Goal: Communication & Community: Share content

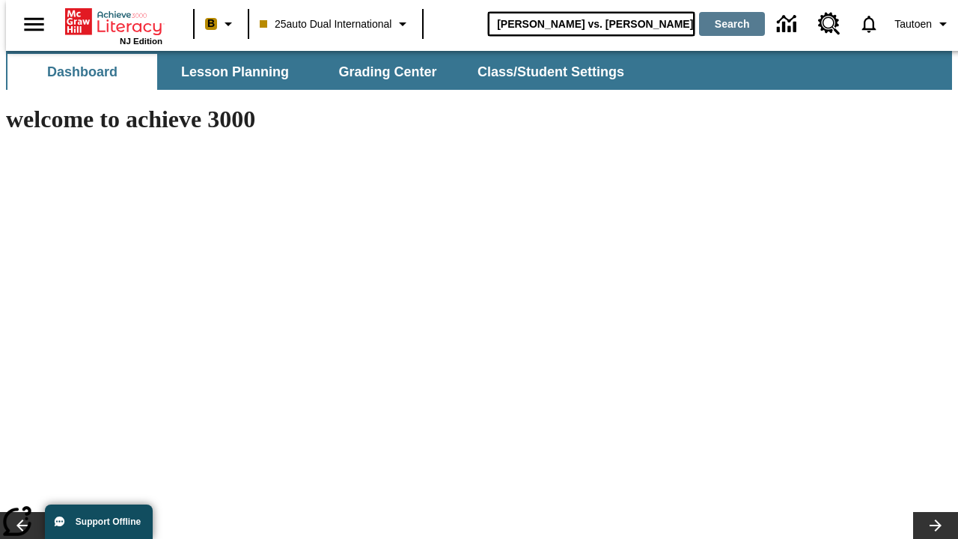
type input "[PERSON_NAME] vs. [PERSON_NAME]"
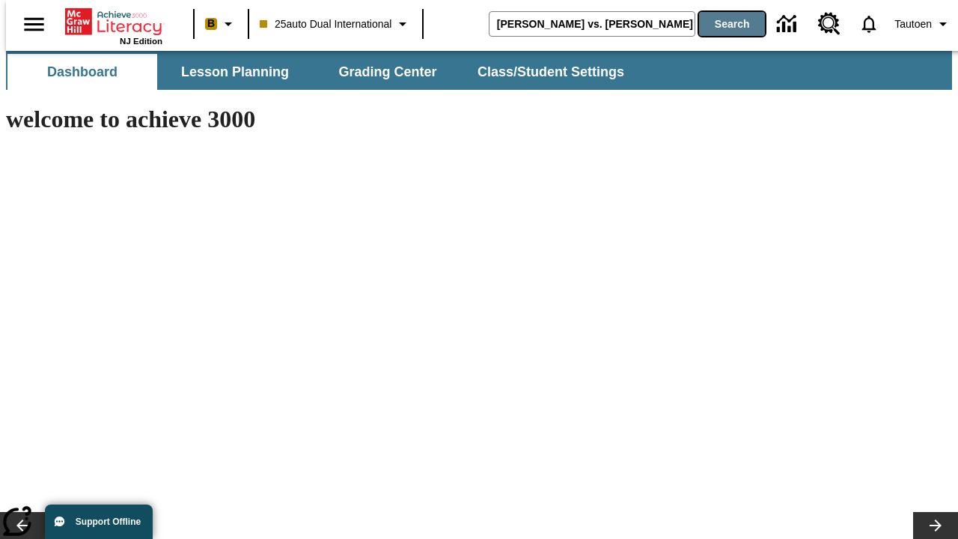
click at [722, 24] on button "Search" at bounding box center [732, 24] width 66 height 24
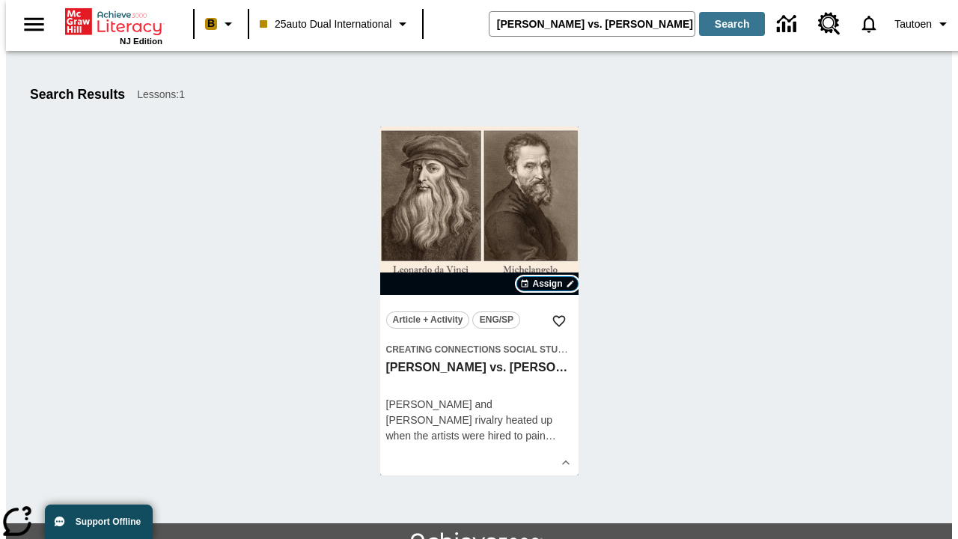
click at [548, 284] on span "Assign" at bounding box center [547, 283] width 30 height 13
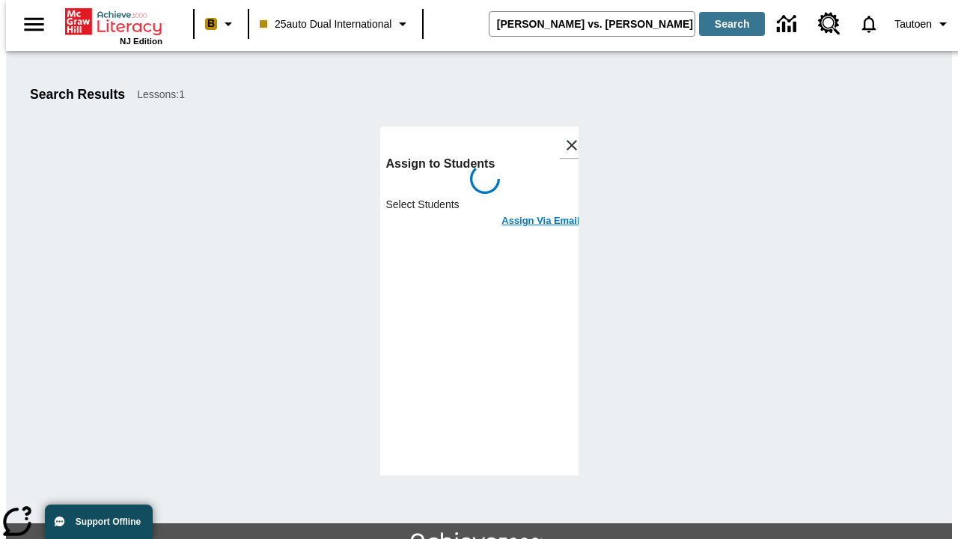
click at [529, 213] on h6 "Assign Via Email" at bounding box center [541, 221] width 78 height 17
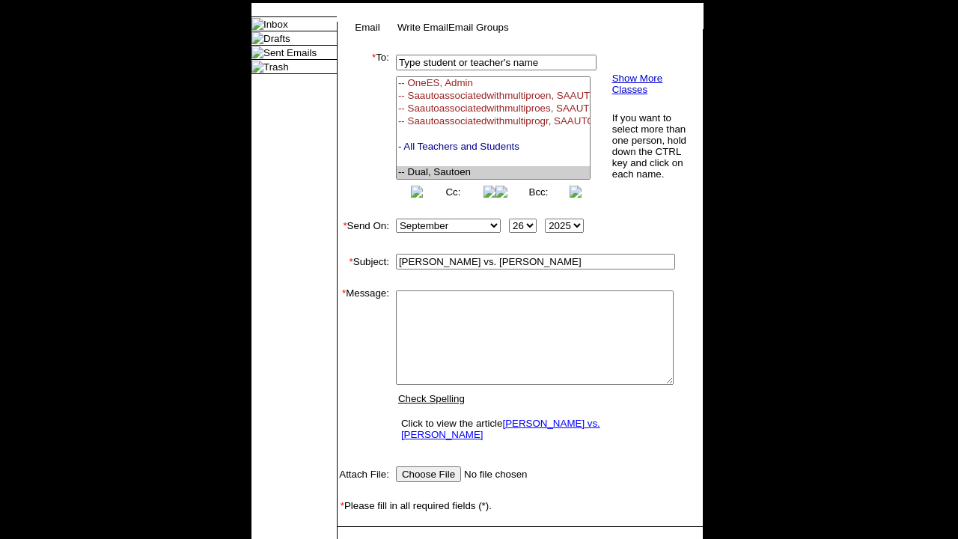
select select "U,21476361,1"
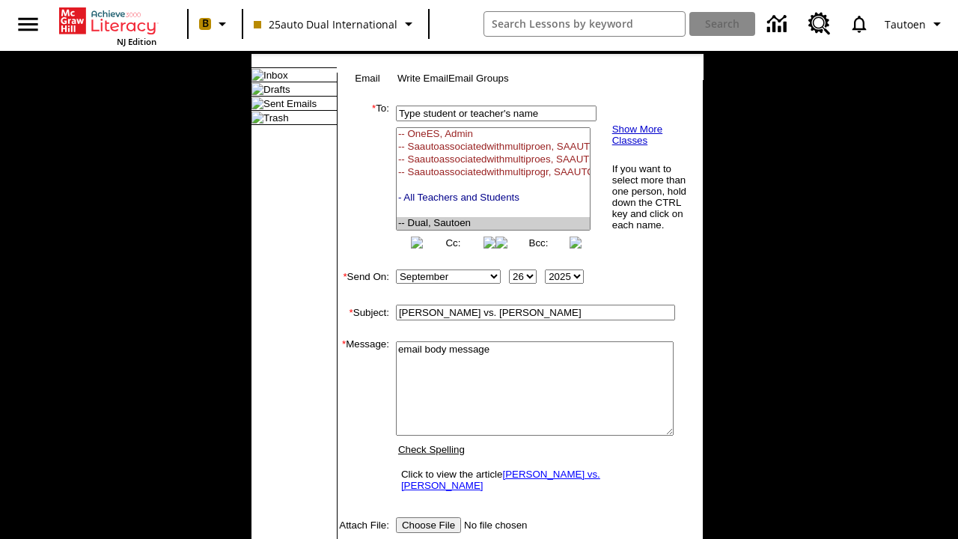
scroll to position [242, 0]
type textarea "email body message"
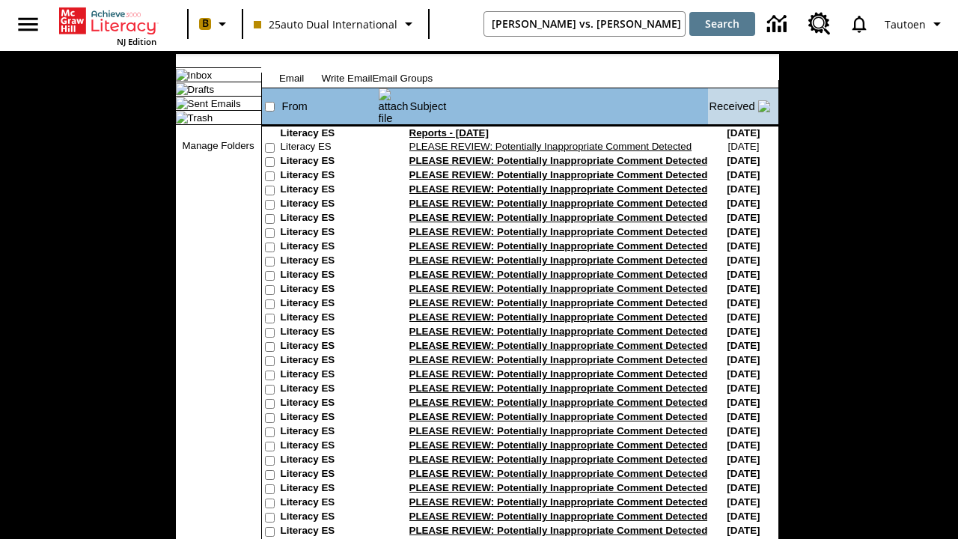
type input "[PERSON_NAME] vs. [PERSON_NAME]"
click at [722, 24] on button "Search" at bounding box center [722, 24] width 66 height 24
